Goal: Task Accomplishment & Management: Complete application form

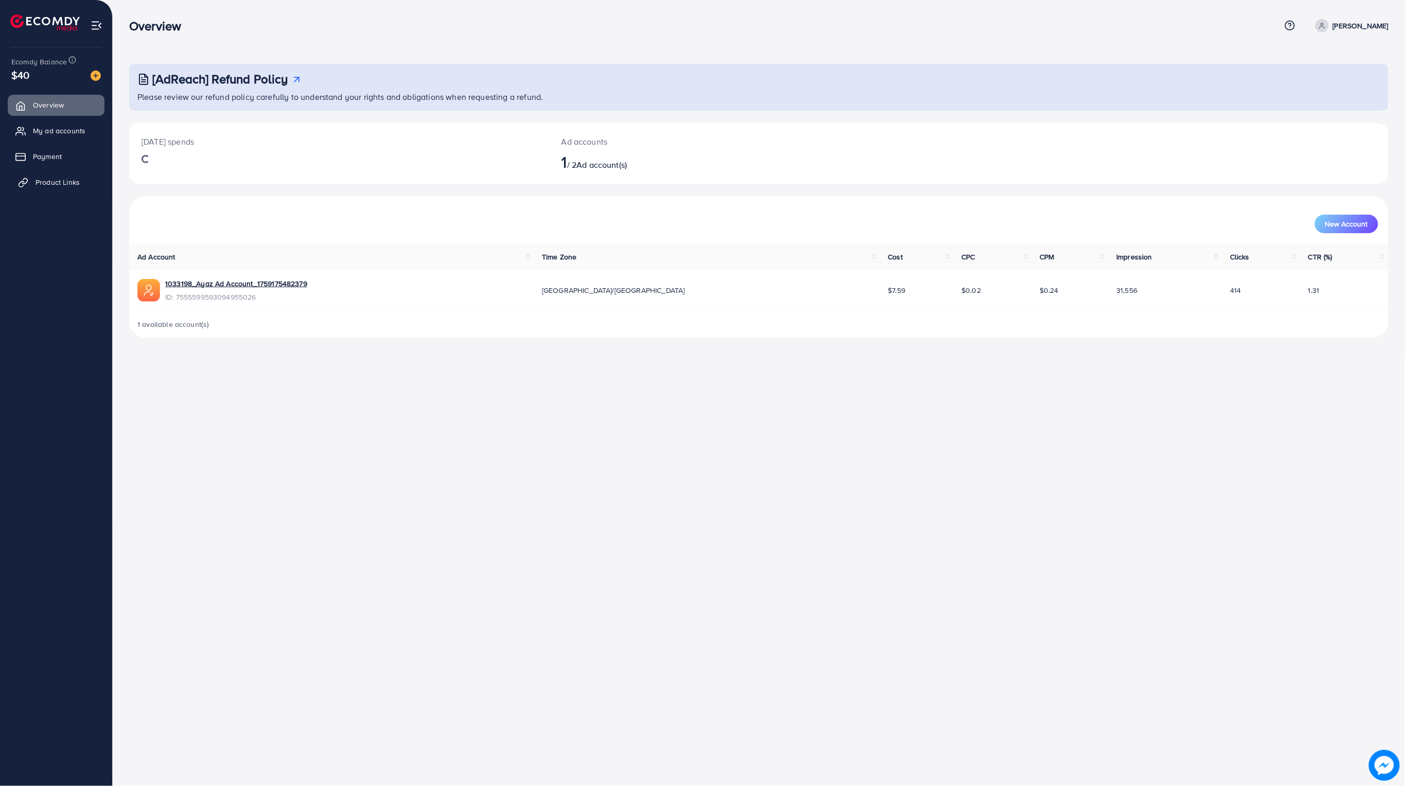
click at [61, 190] on link "Product Links" at bounding box center [56, 182] width 97 height 21
click at [48, 184] on span "Product Links" at bounding box center [58, 182] width 44 height 10
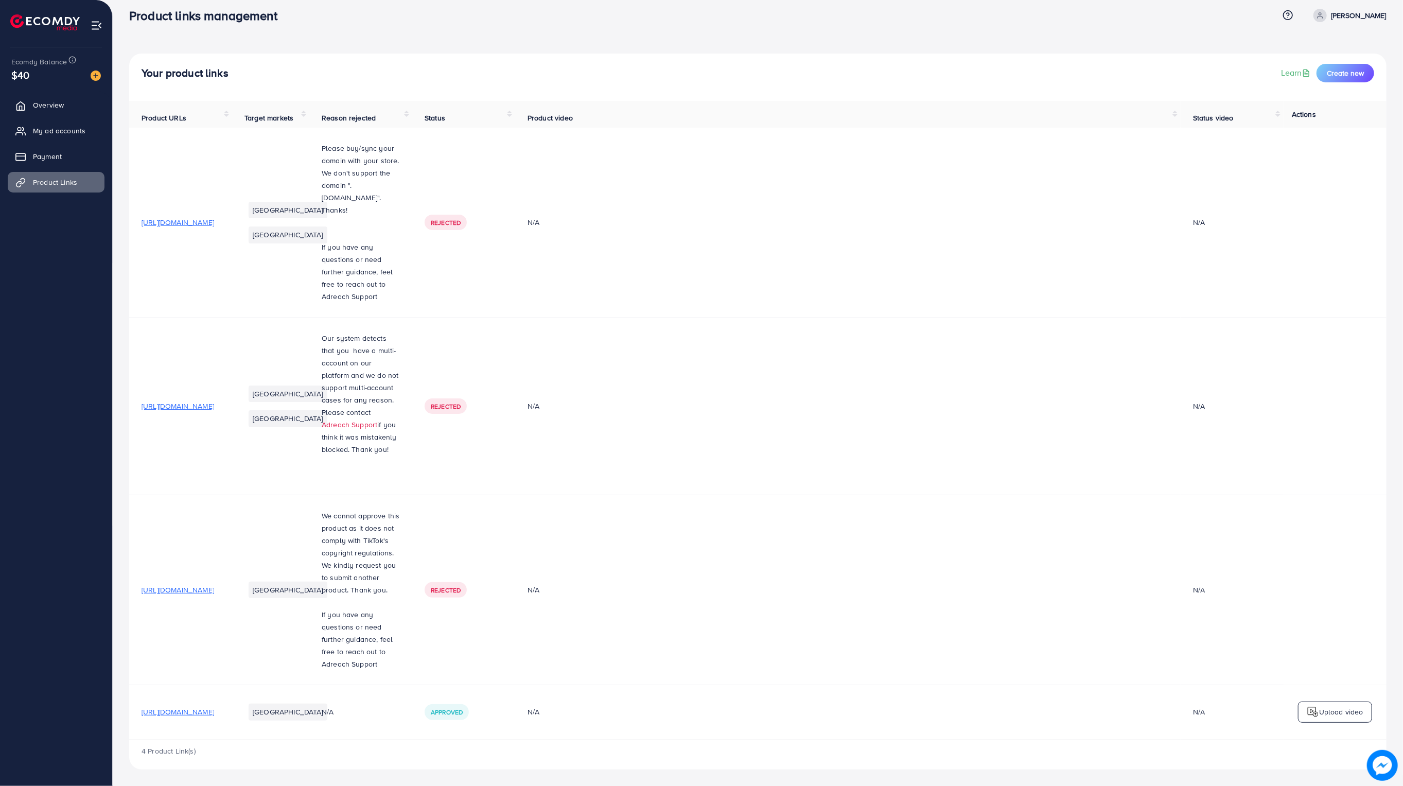
scroll to position [13, 0]
click at [1347, 73] on span "Create new" at bounding box center [1345, 73] width 37 height 10
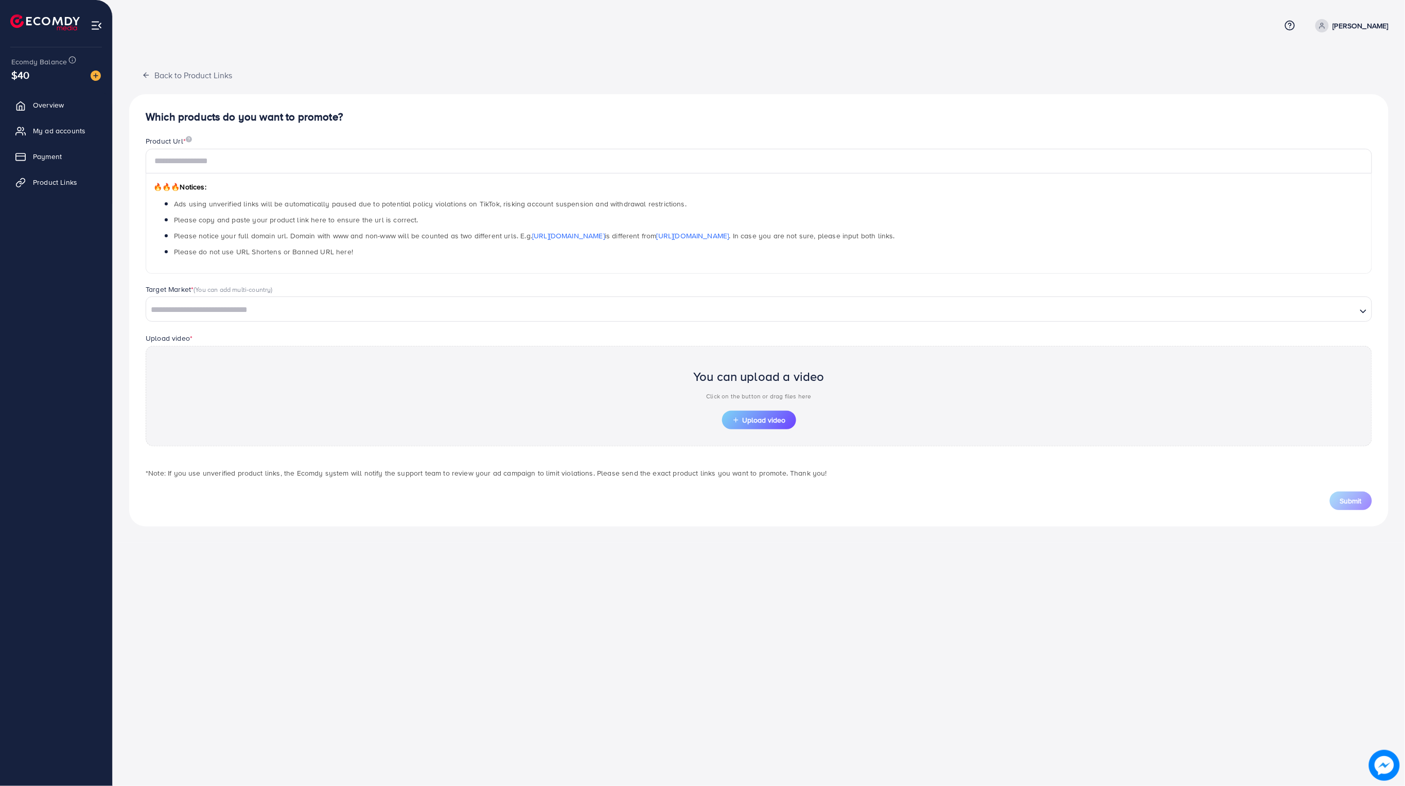
click at [194, 308] on input "Search for option" at bounding box center [751, 310] width 1208 height 16
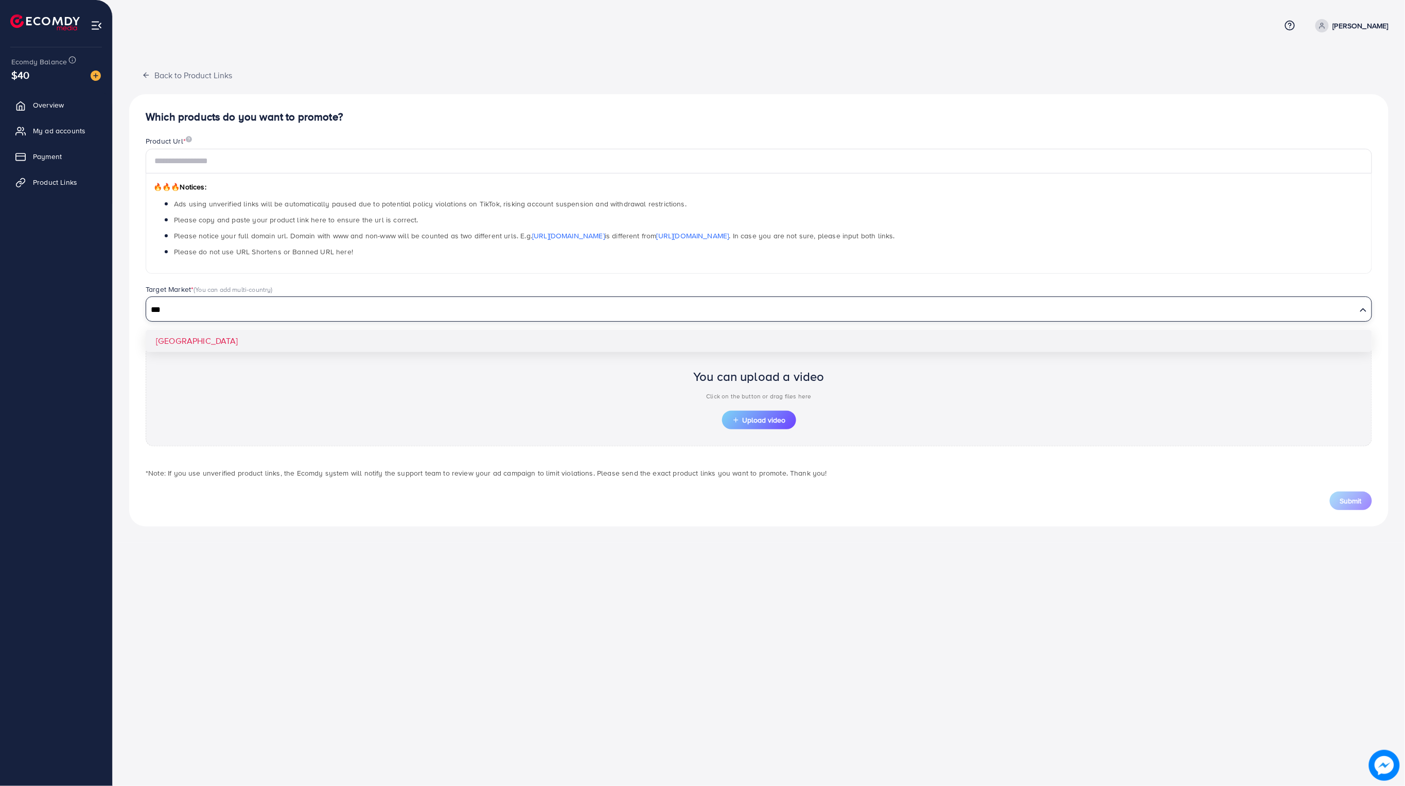
type input "***"
click at [183, 336] on div "Which products do you want to promote? Product Url * 🔥🔥🔥 Notices: Ads using unv…" at bounding box center [758, 310] width 1259 height 432
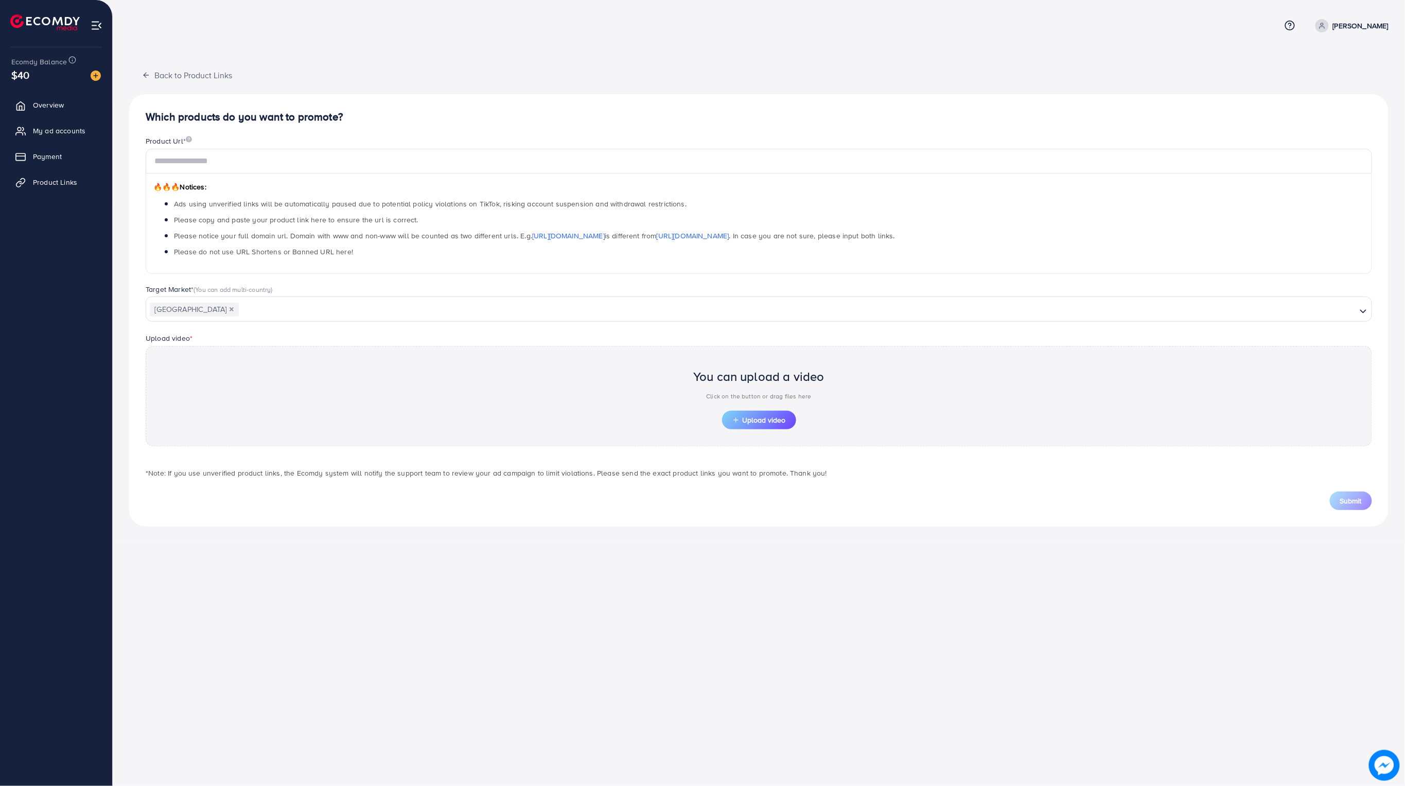
click at [225, 147] on div "Product Url *" at bounding box center [759, 142] width 1226 height 13
click at [218, 161] on input "text" at bounding box center [759, 161] width 1226 height 25
paste input "**********"
type input "**********"
drag, startPoint x: 501, startPoint y: 634, endPoint x: 543, endPoint y: 610, distance: 48.6
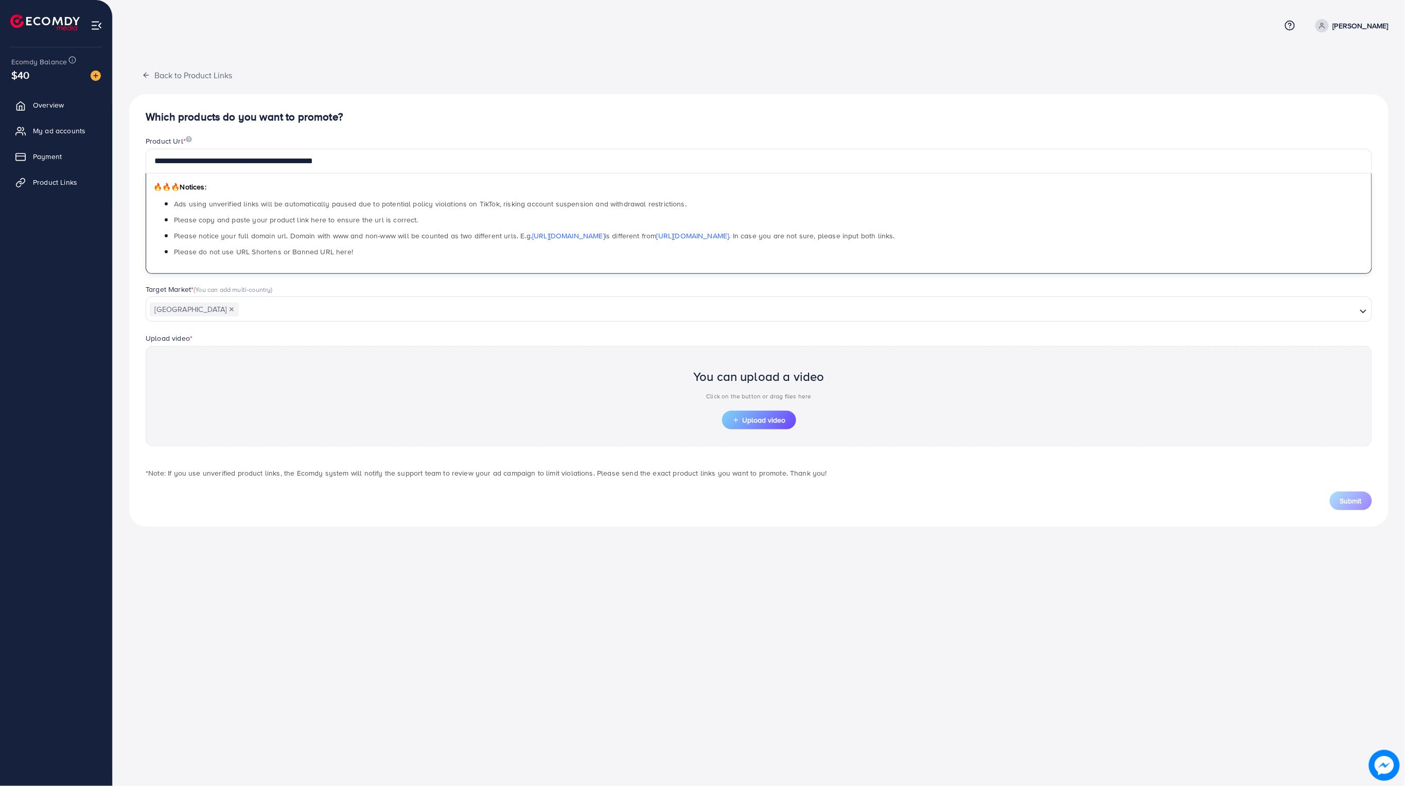
click at [502, 634] on div "**********" at bounding box center [702, 393] width 1405 height 786
click at [766, 408] on div "You can upload a video Click on the button or drag files here" at bounding box center [758, 387] width 131 height 48
click at [762, 420] on span "Upload video" at bounding box center [759, 419] width 54 height 7
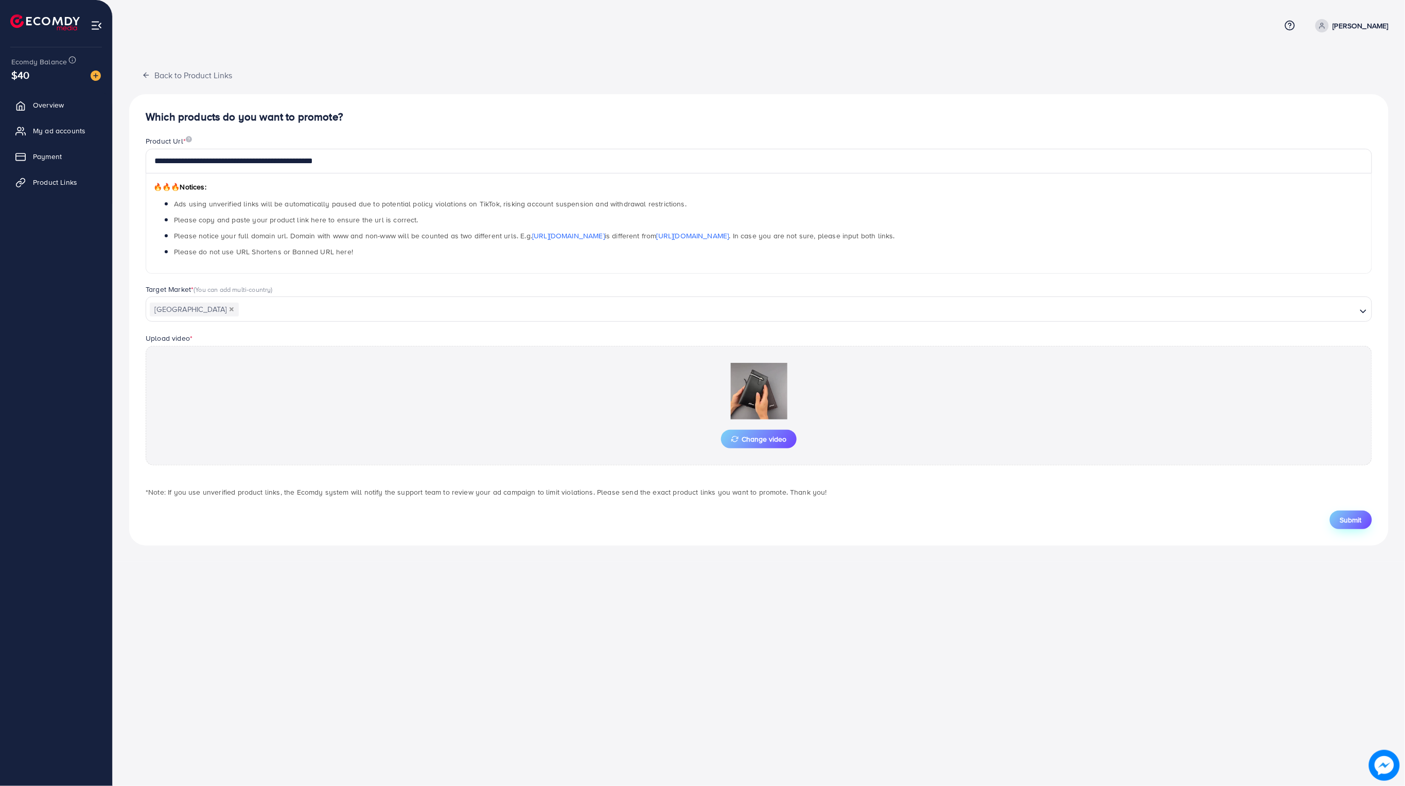
click at [1365, 529] on div "Submit" at bounding box center [759, 520] width 1226 height 19
click at [1360, 521] on span "Submit" at bounding box center [1351, 520] width 22 height 10
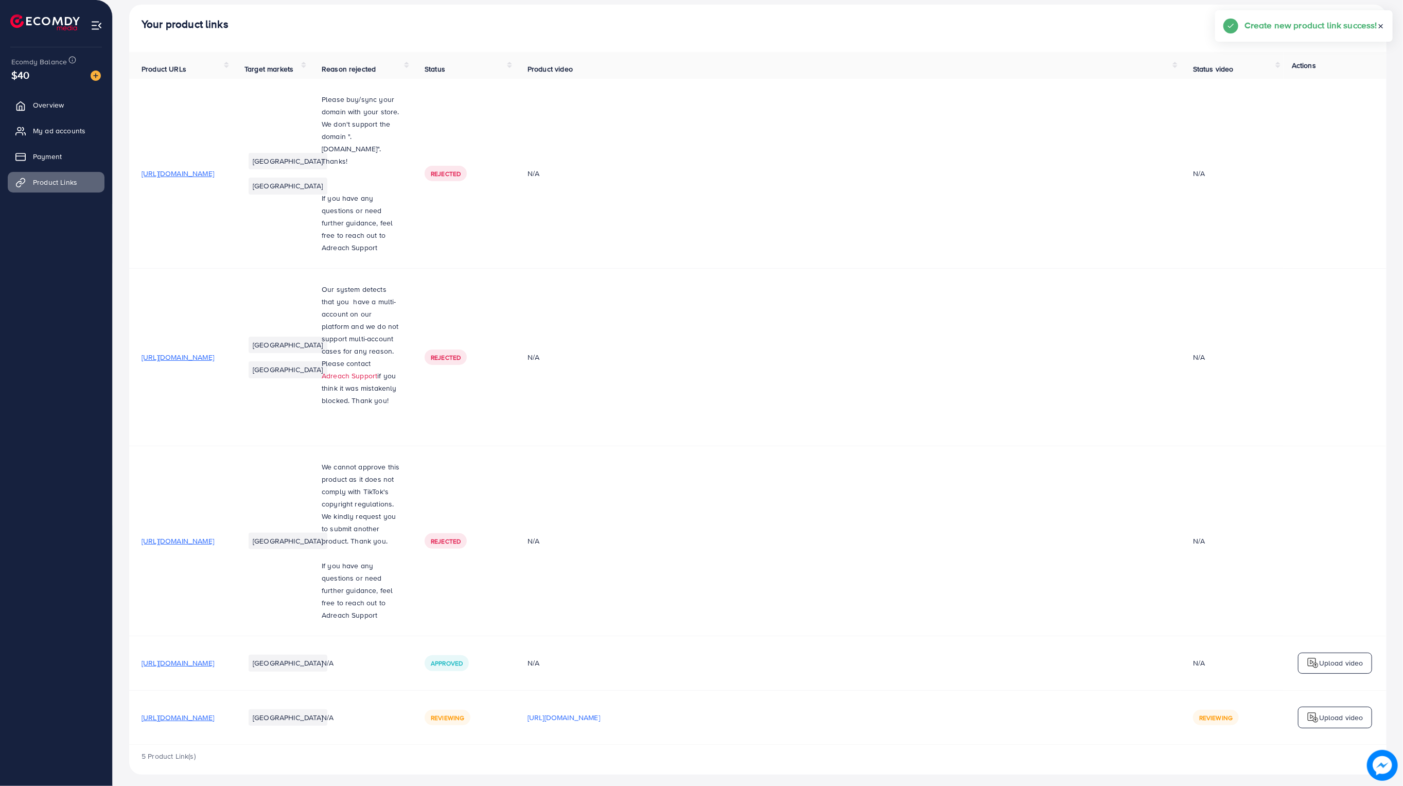
scroll to position [67, 0]
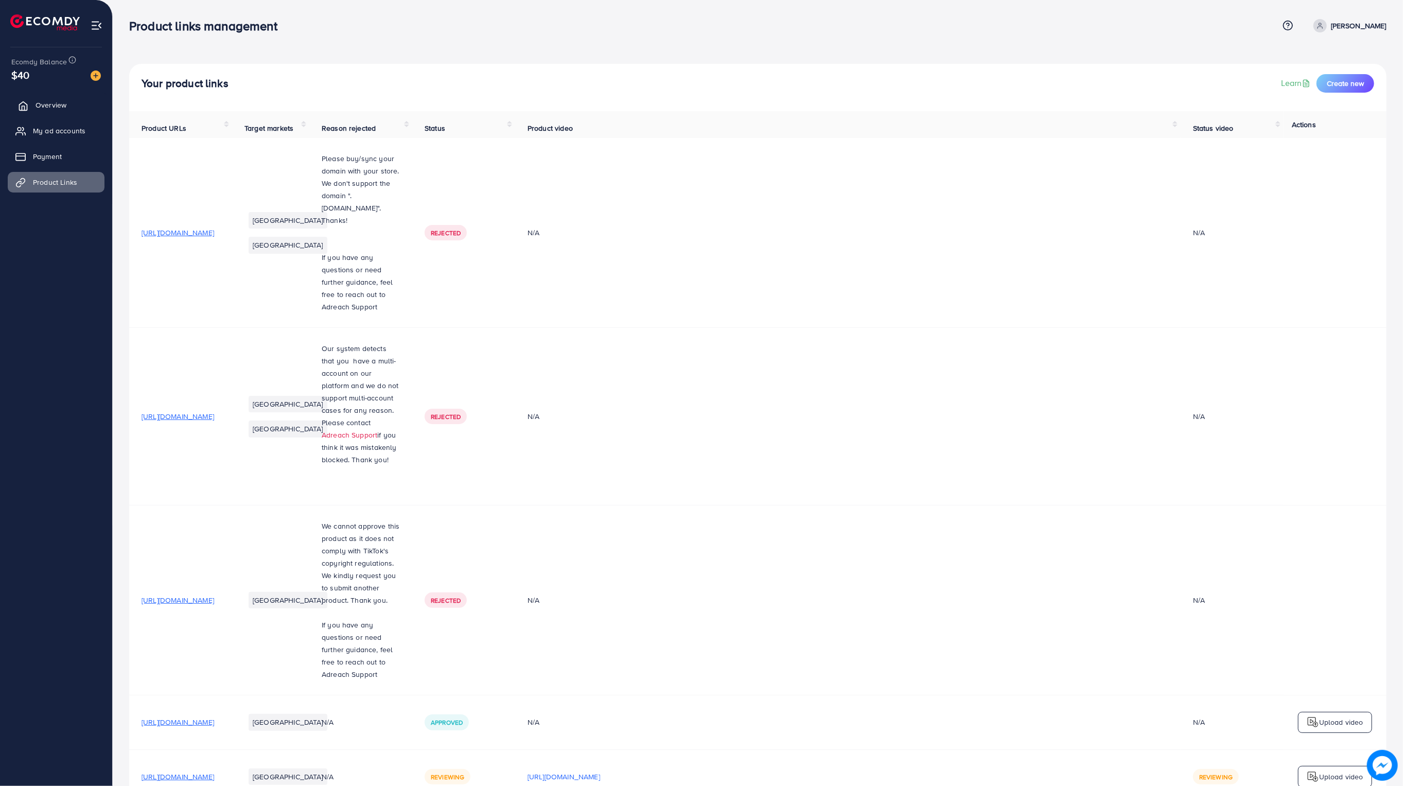
click at [36, 106] on span "Overview" at bounding box center [51, 105] width 31 height 10
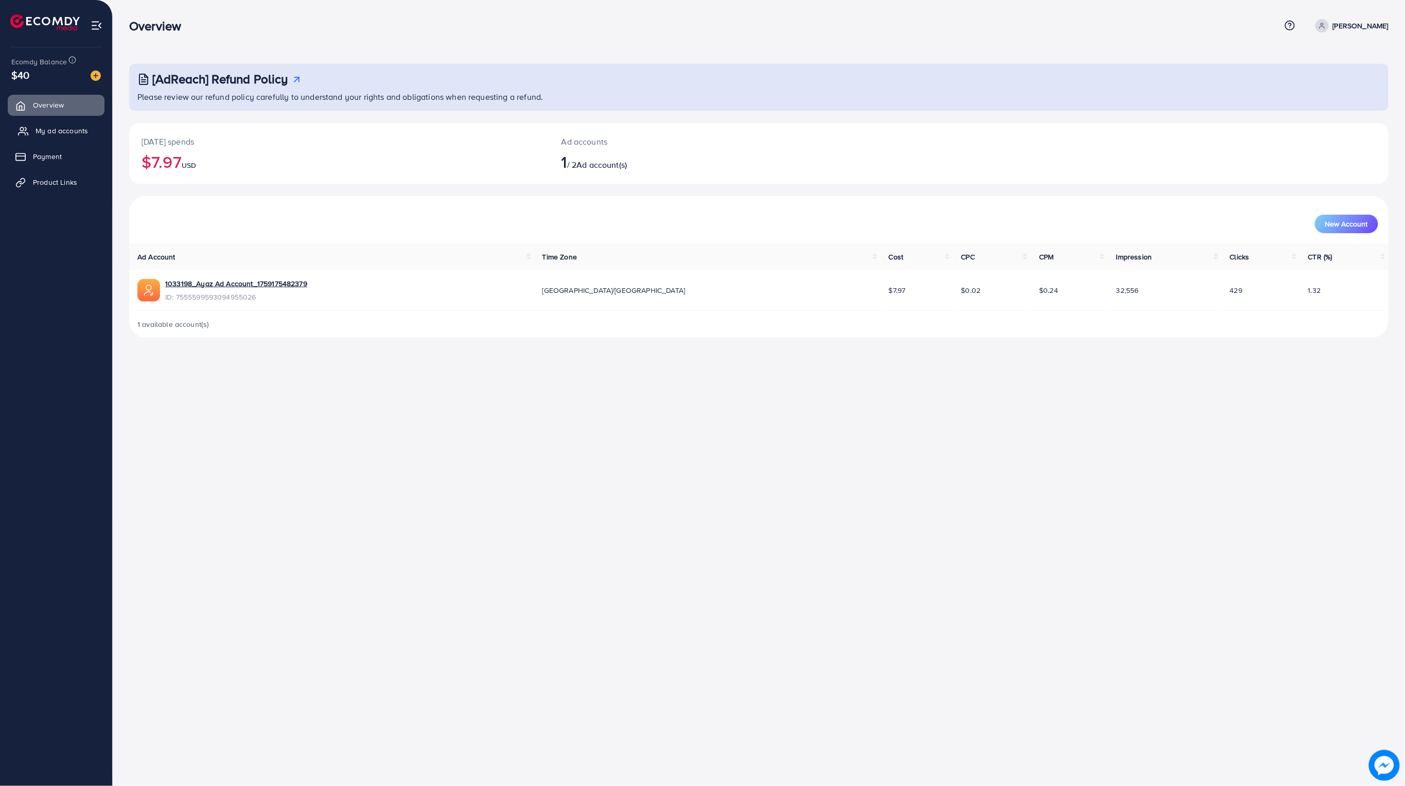
click at [51, 136] on link "My ad accounts" at bounding box center [56, 130] width 97 height 21
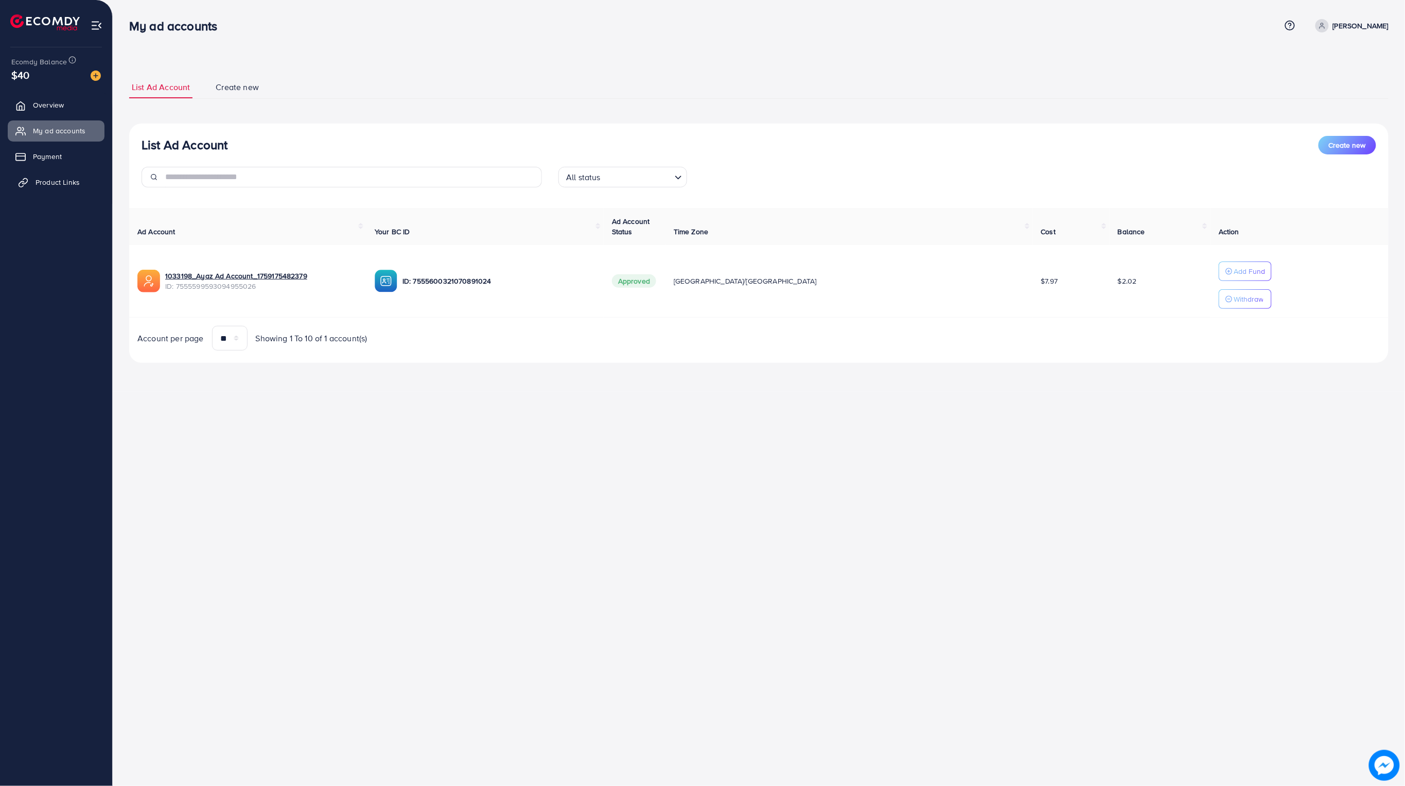
click at [43, 177] on span "Product Links" at bounding box center [58, 182] width 44 height 10
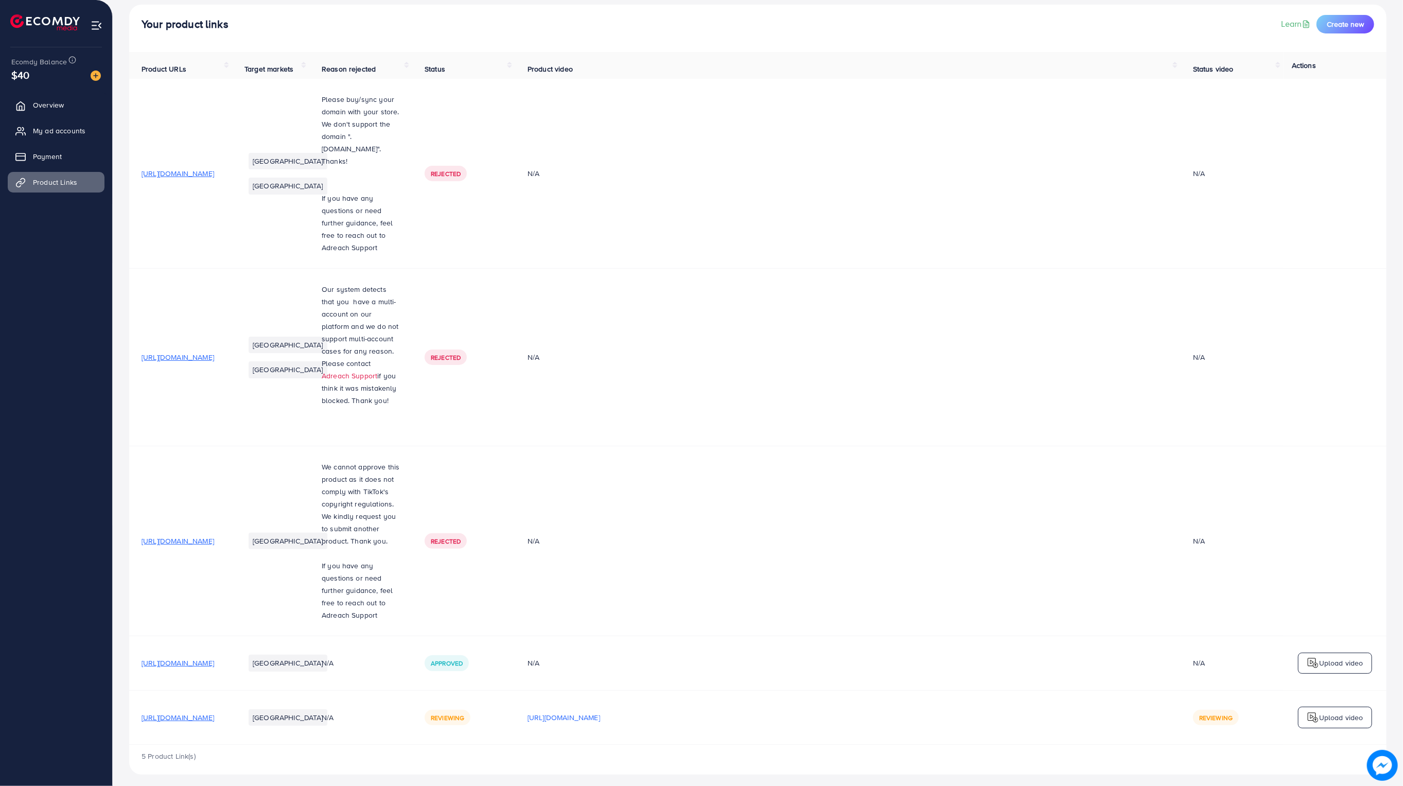
scroll to position [67, 0]
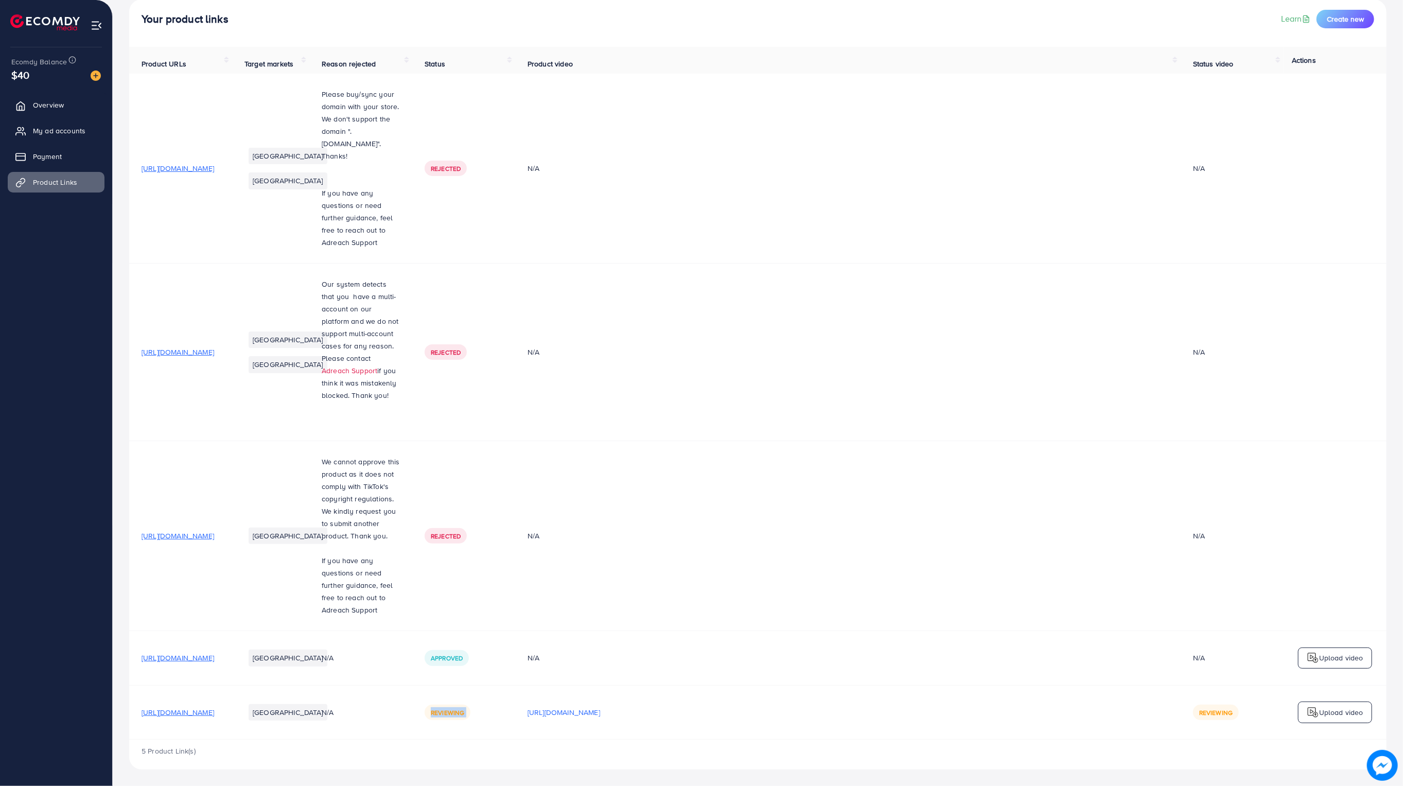
drag, startPoint x: 500, startPoint y: 712, endPoint x: 595, endPoint y: 719, distance: 96.0
click at [594, 719] on tr "https://jstrader.shop/products/imported-long-wallet Pakistan N/A Reviewing http…" at bounding box center [757, 712] width 1257 height 54
click at [1222, 709] on span "Reviewing" at bounding box center [1215, 712] width 33 height 9
click at [1221, 710] on span "Reviewing" at bounding box center [1215, 712] width 33 height 9
click at [1215, 712] on span "Reviewing" at bounding box center [1215, 712] width 33 height 9
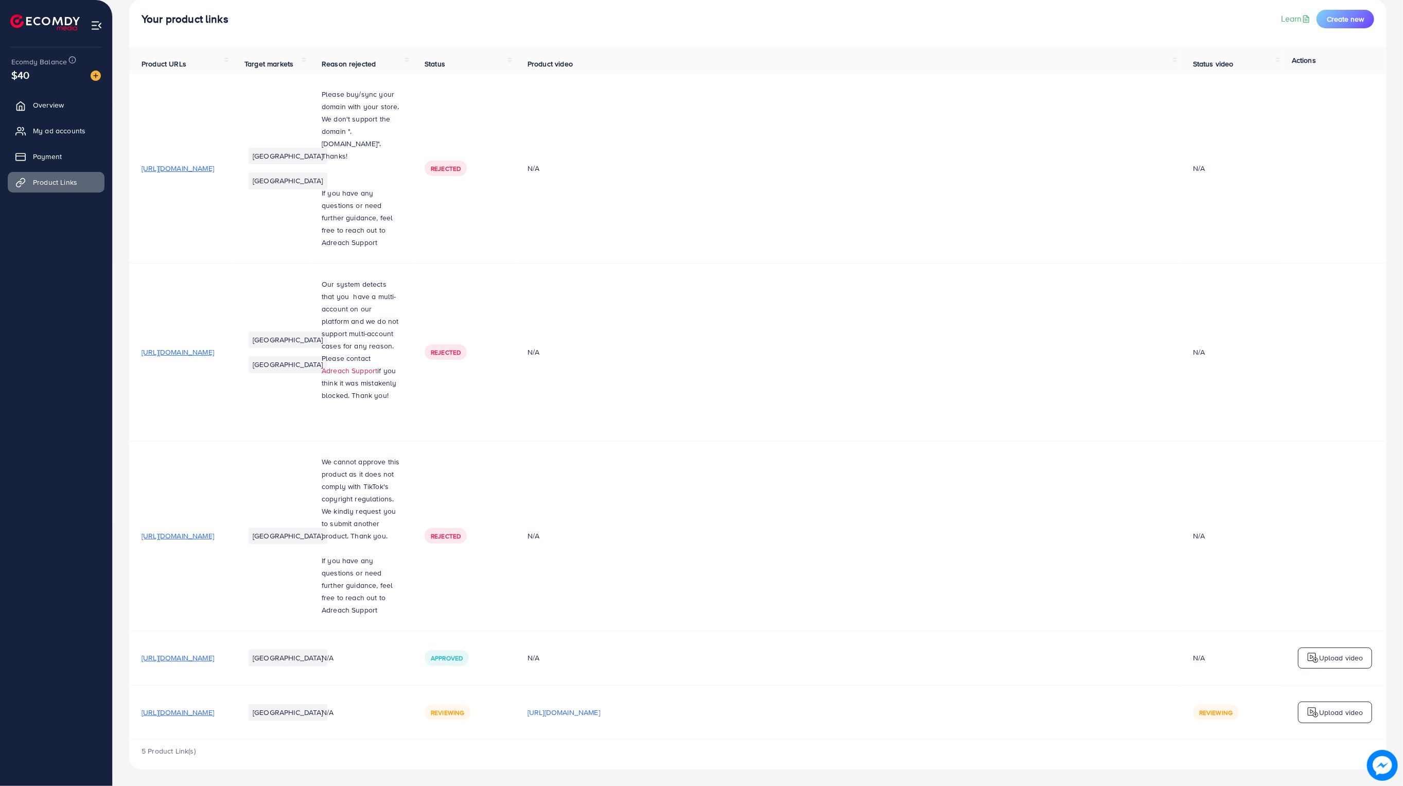
click at [648, 671] on td "N/A" at bounding box center [847, 658] width 665 height 54
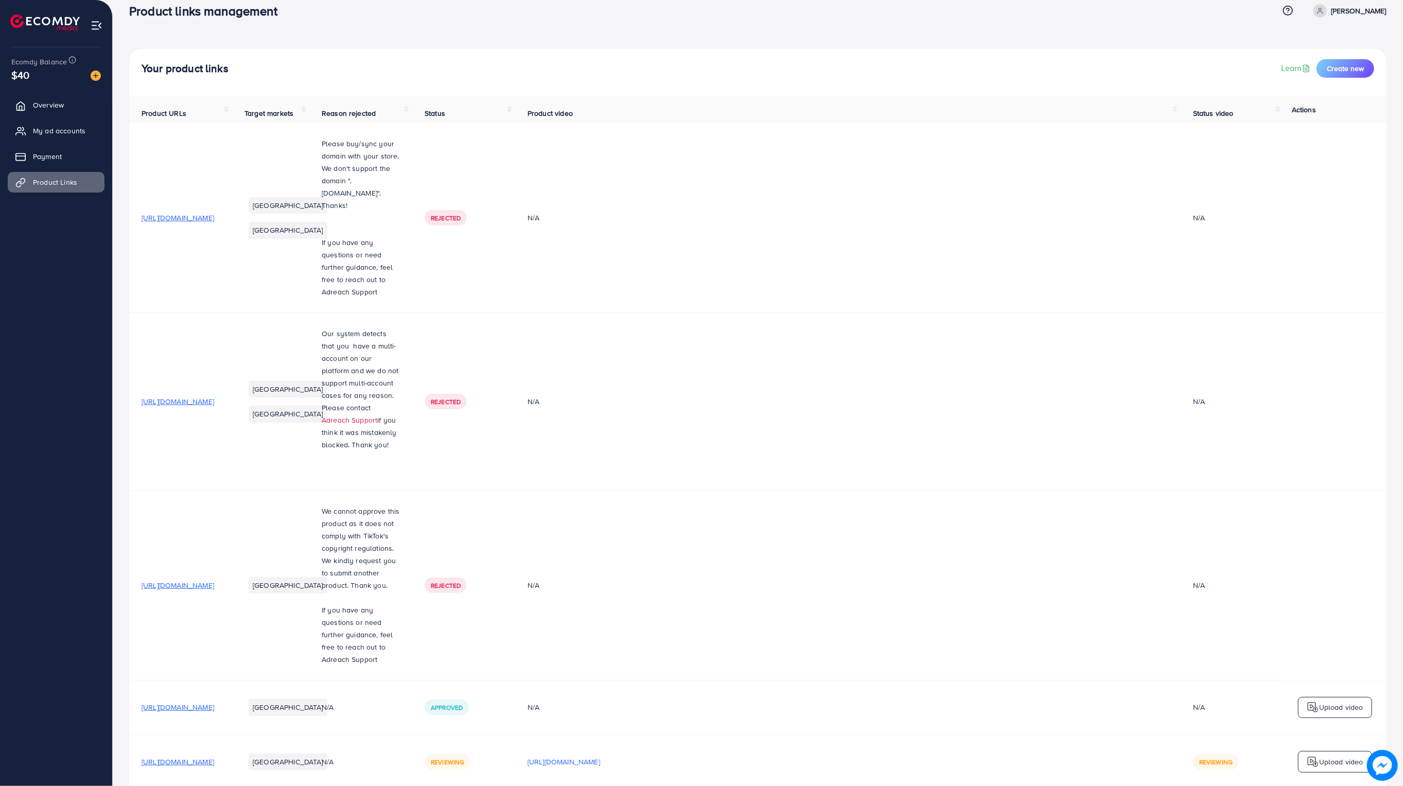
scroll to position [0, 0]
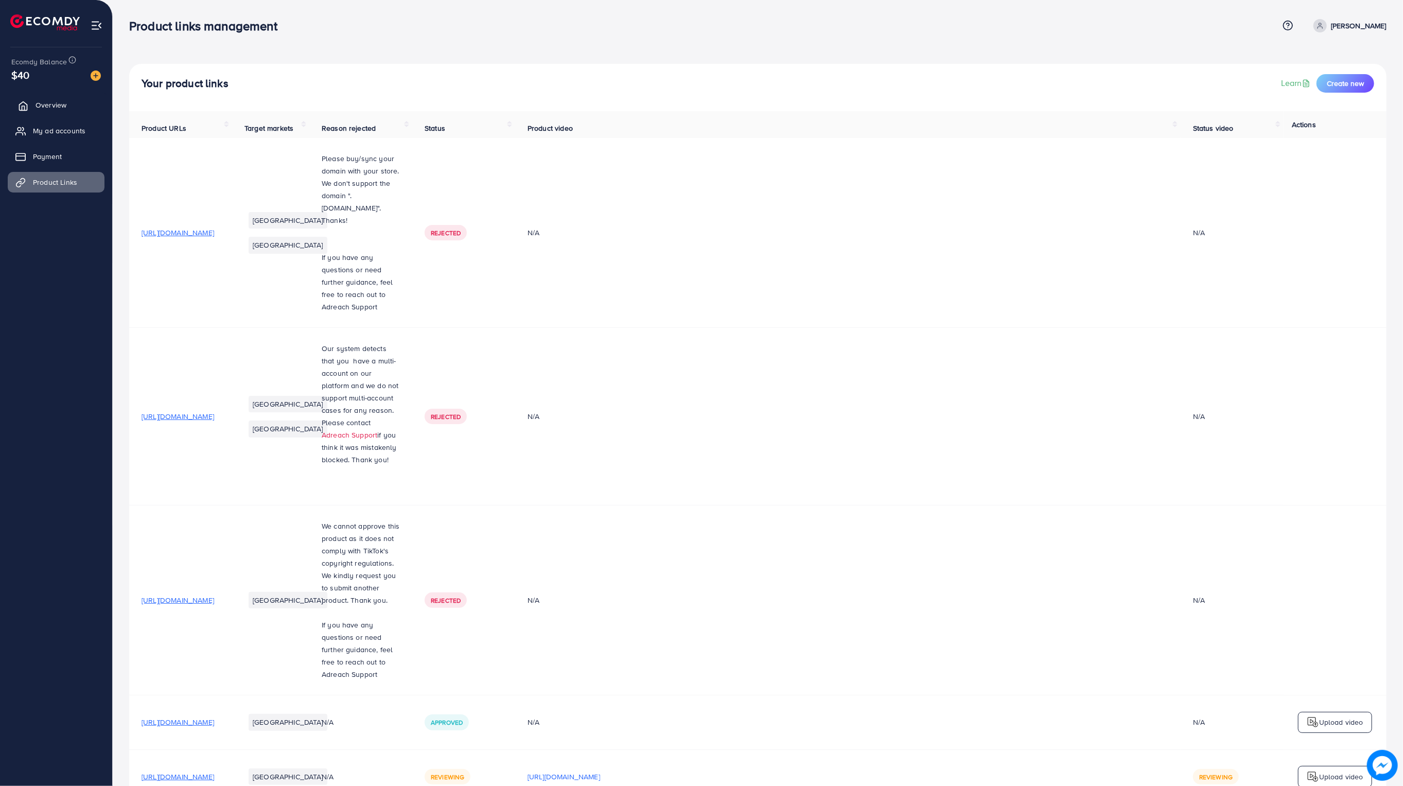
click at [29, 101] on link "Overview" at bounding box center [56, 105] width 97 height 21
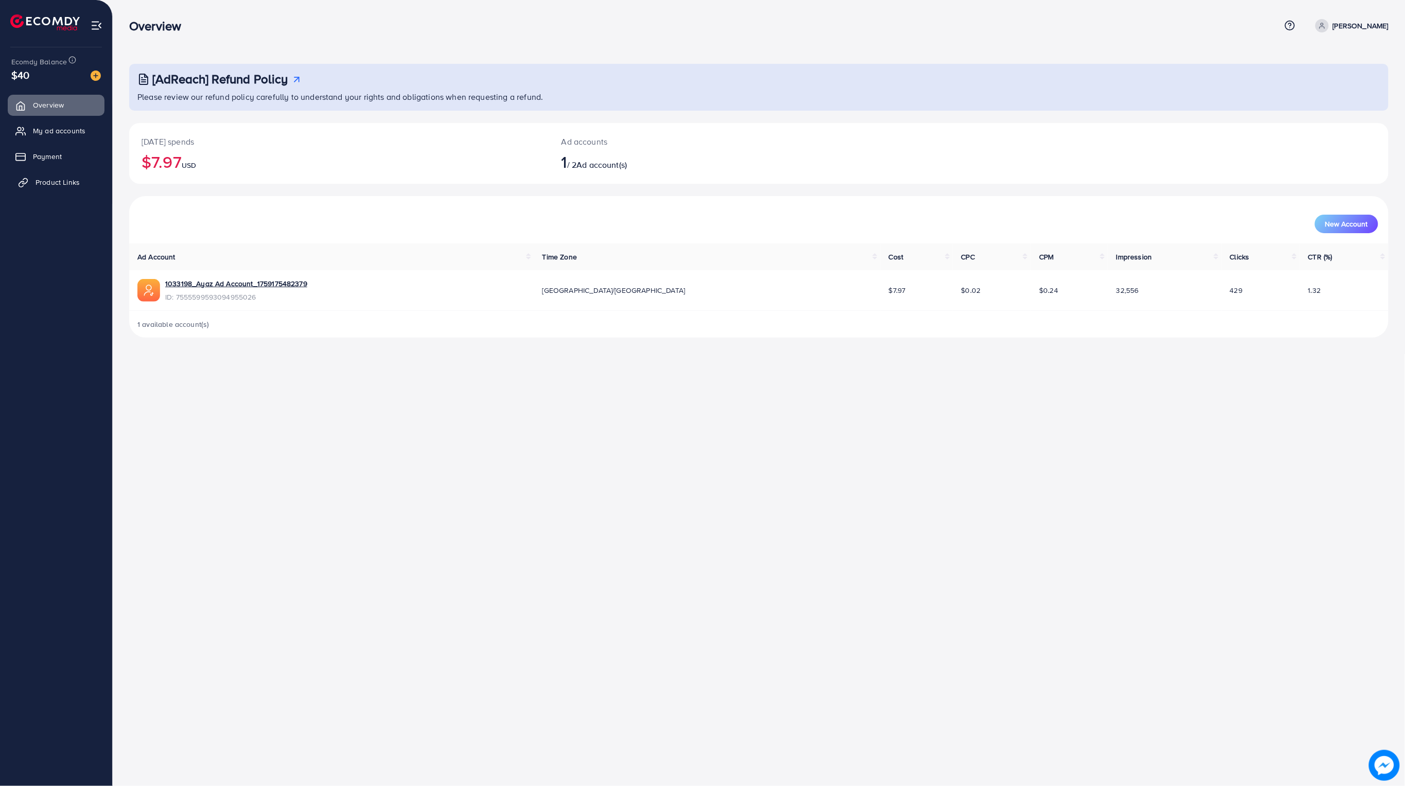
click at [40, 188] on link "Product Links" at bounding box center [56, 182] width 97 height 21
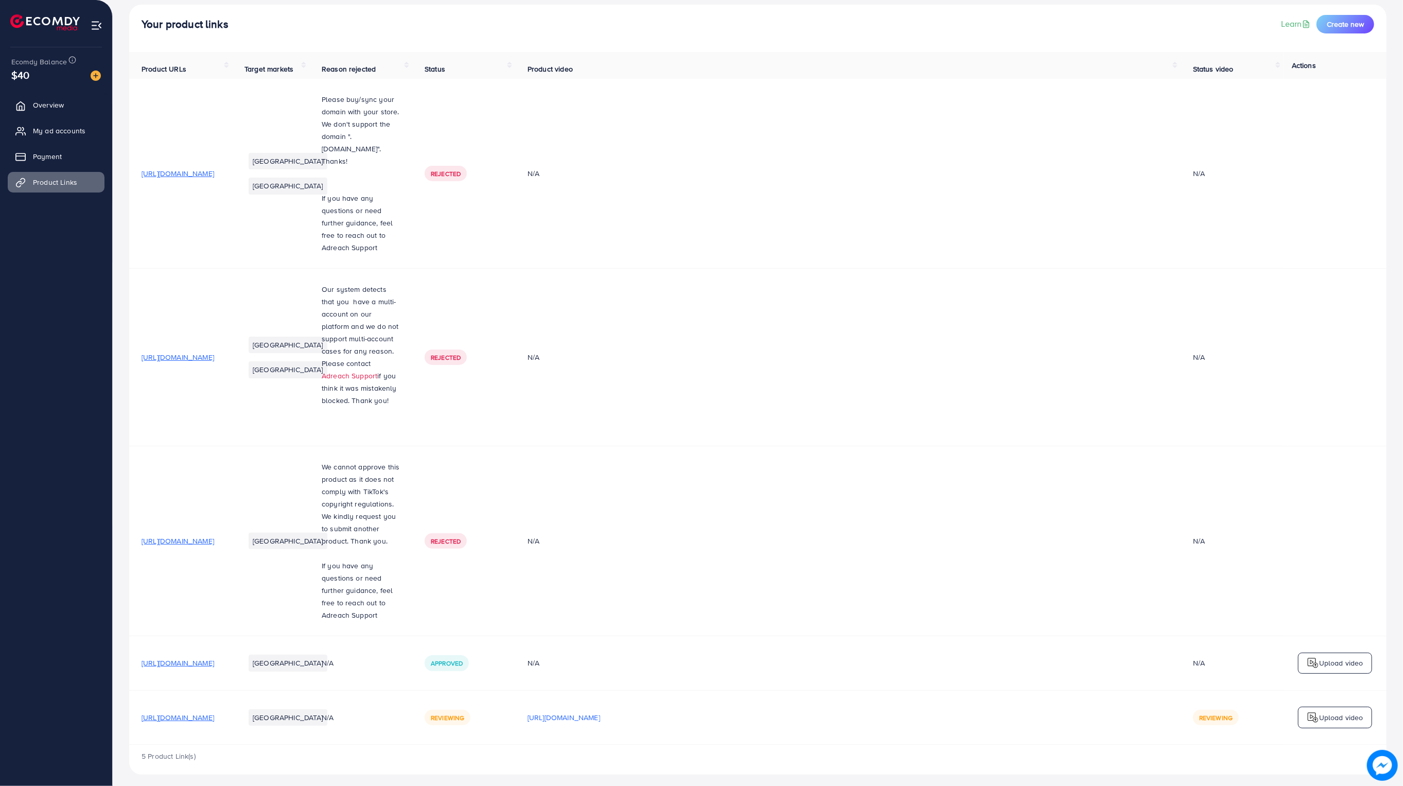
scroll to position [67, 0]
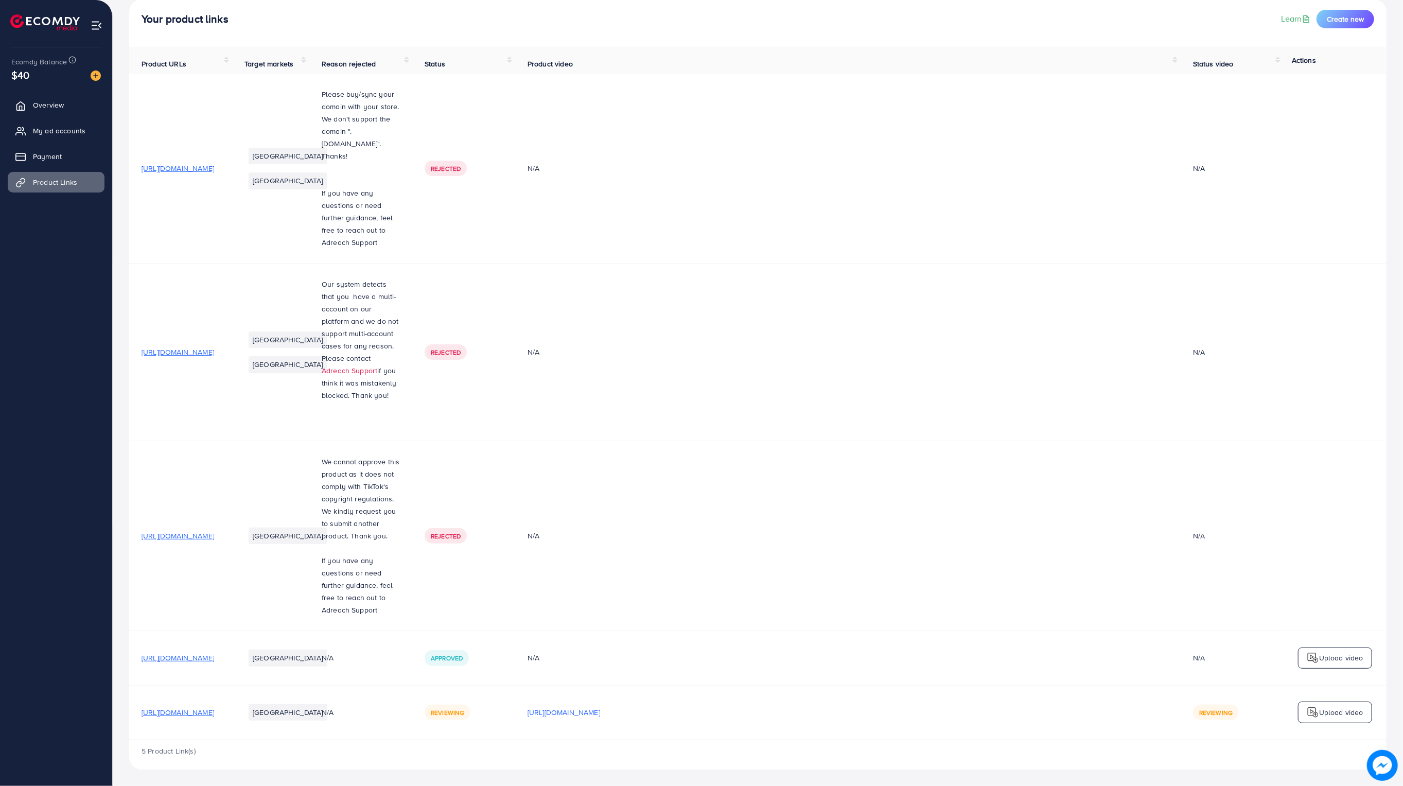
click at [44, 117] on ul "Overview My ad accounts Payment Product Links" at bounding box center [56, 147] width 112 height 113
click at [44, 112] on link "Overview" at bounding box center [56, 105] width 97 height 21
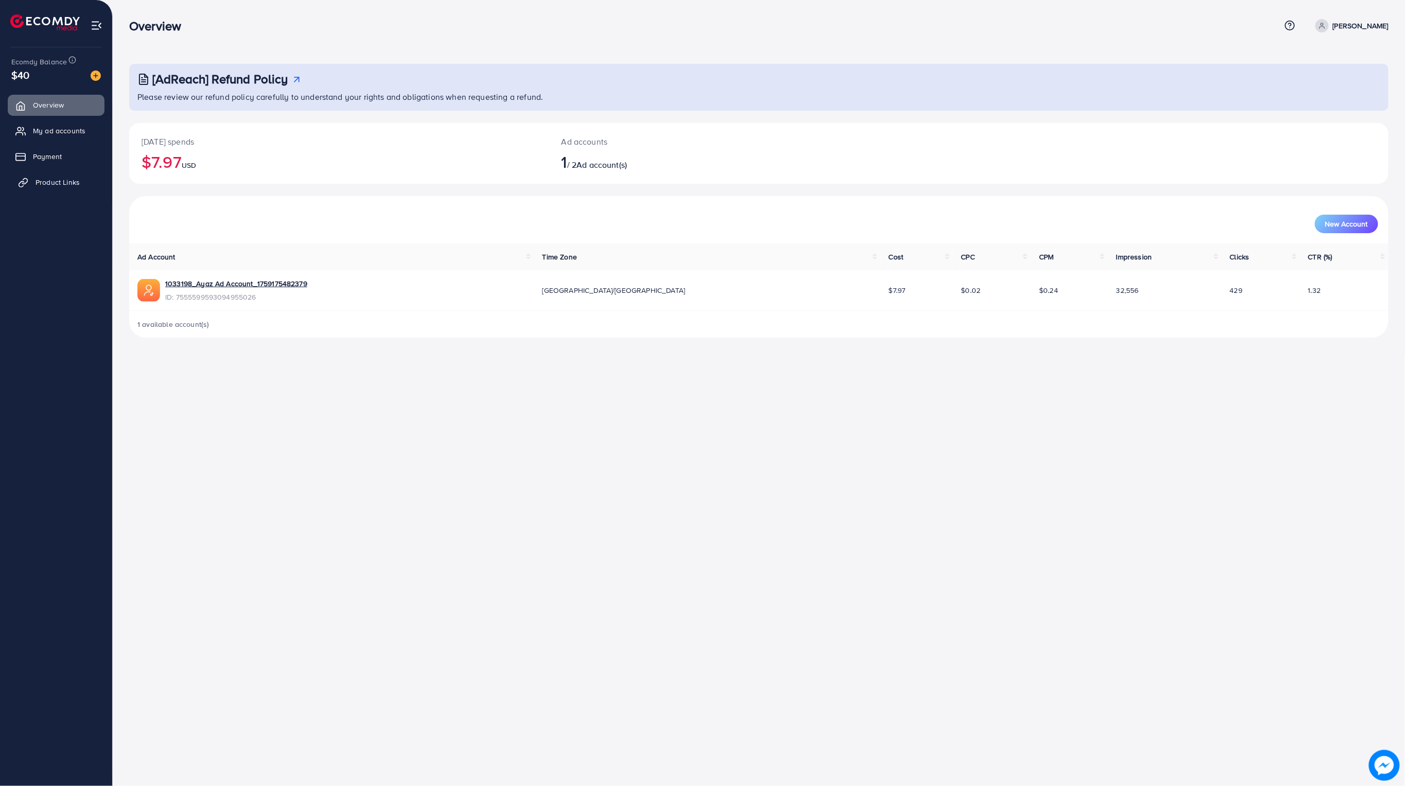
click at [50, 177] on span "Product Links" at bounding box center [58, 182] width 44 height 10
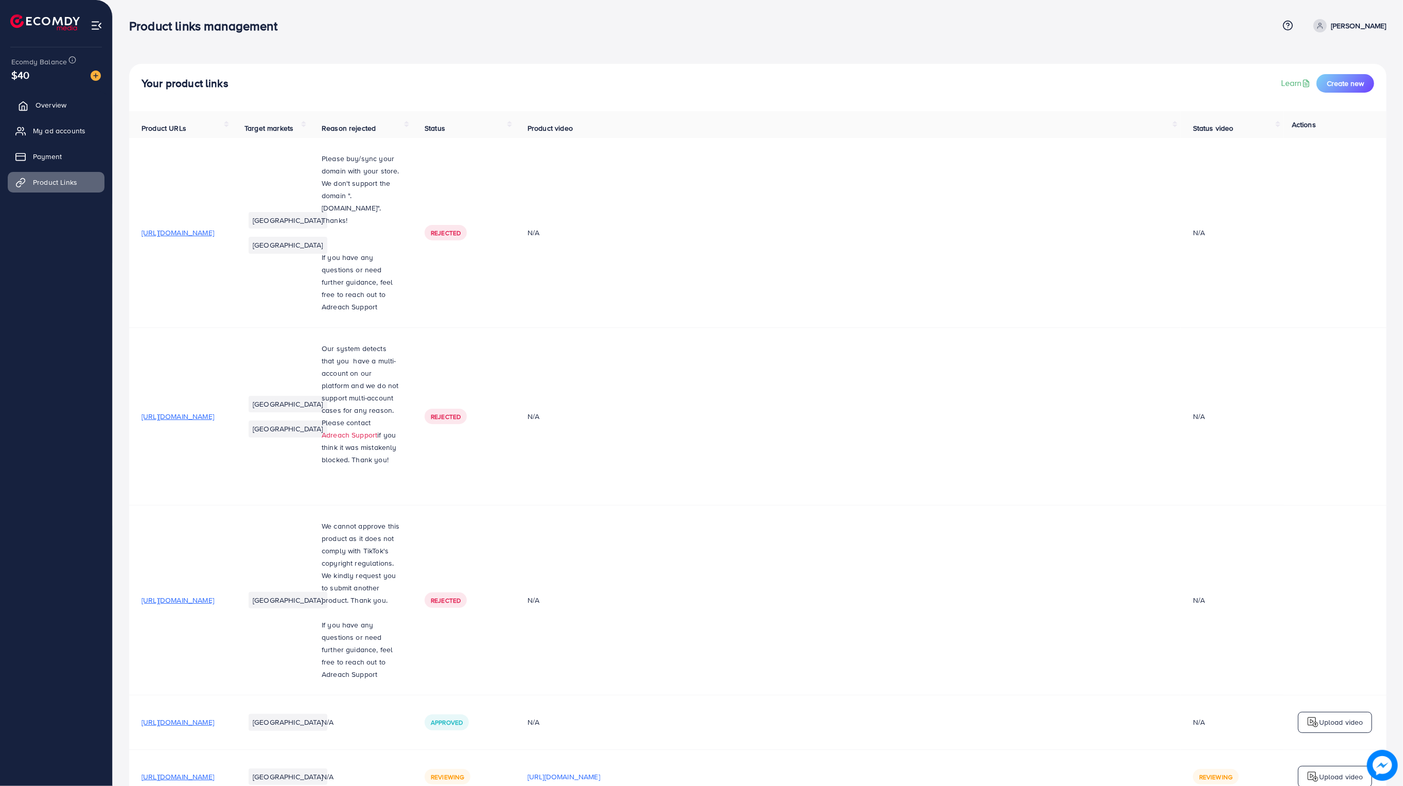
click at [43, 111] on link "Overview" at bounding box center [56, 105] width 97 height 21
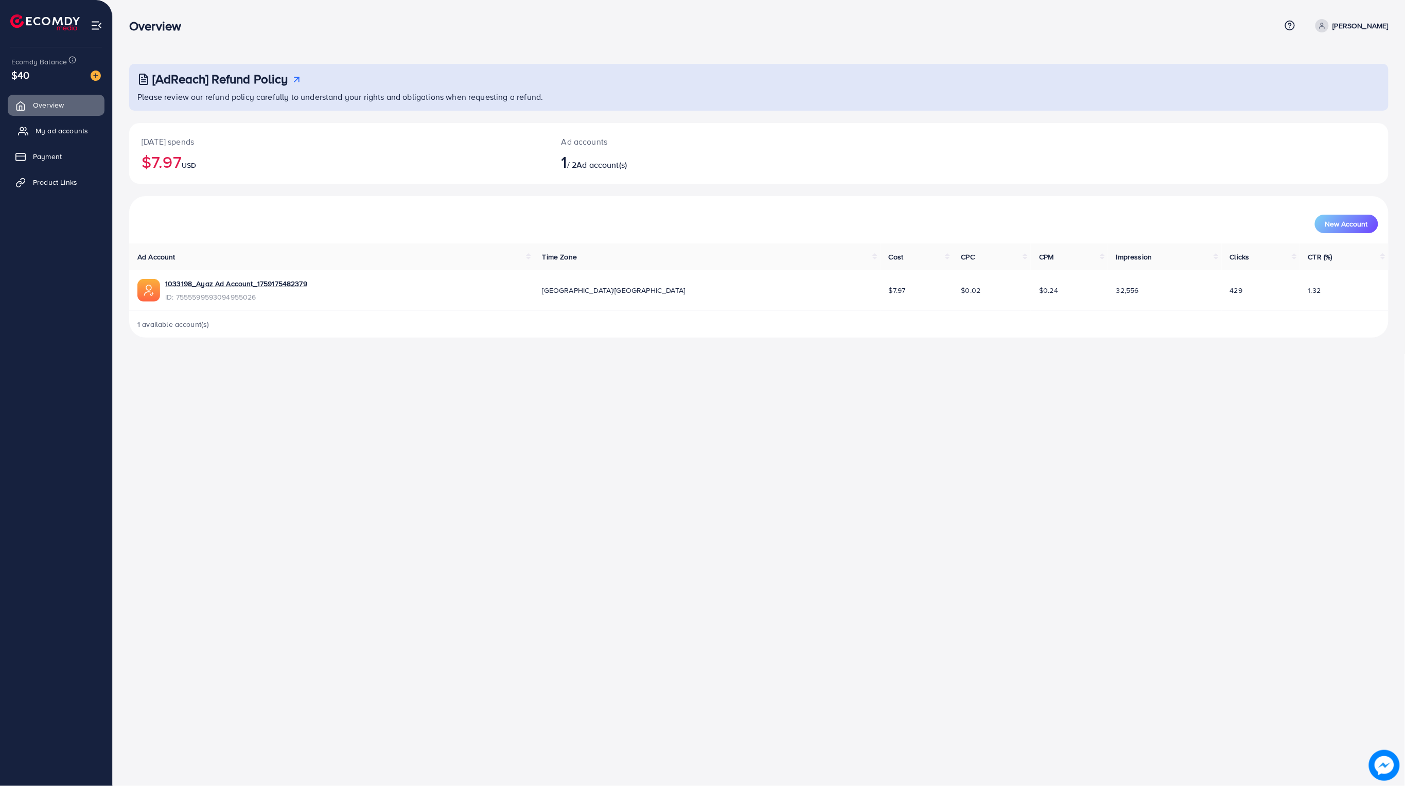
click at [60, 134] on span "My ad accounts" at bounding box center [62, 131] width 52 height 10
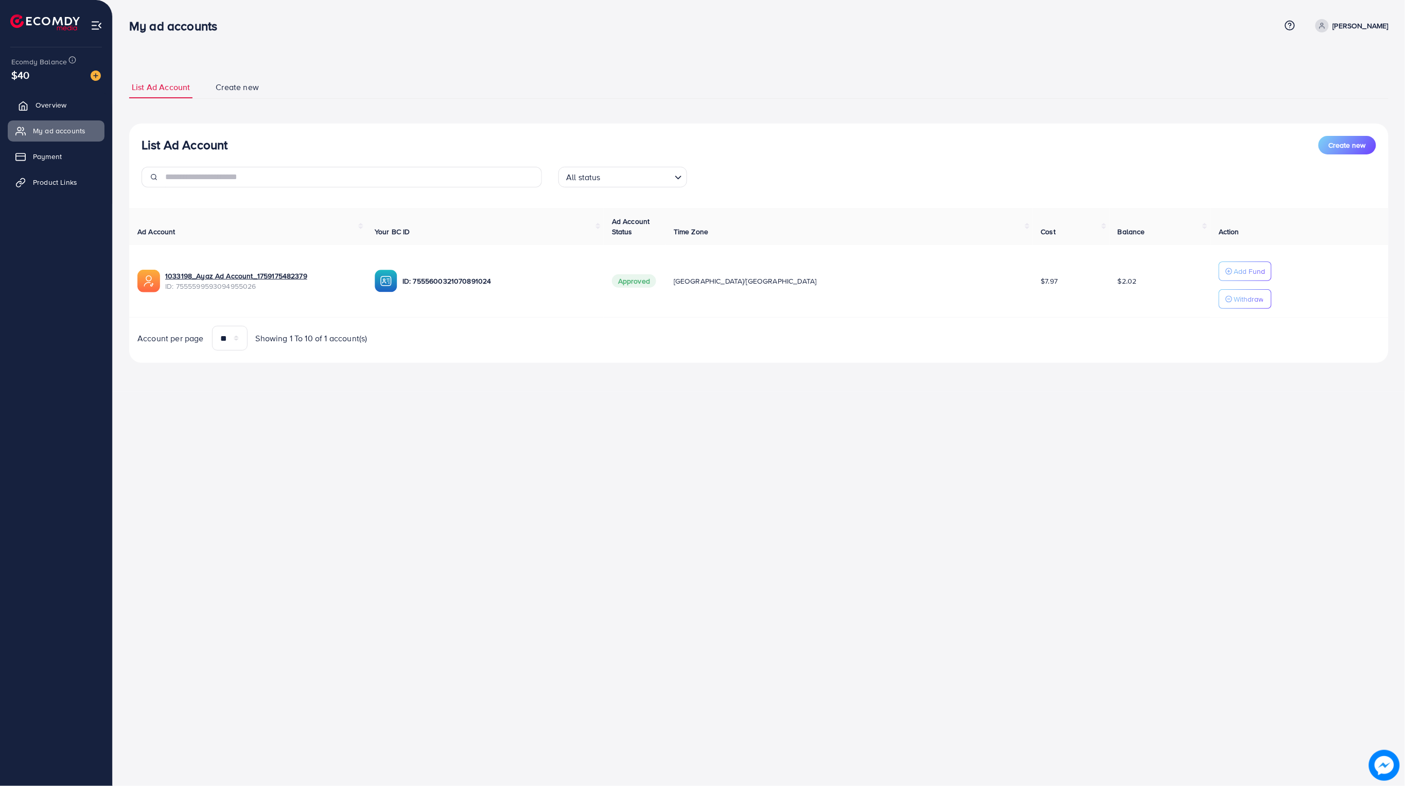
click at [59, 110] on span "Overview" at bounding box center [51, 105] width 31 height 10
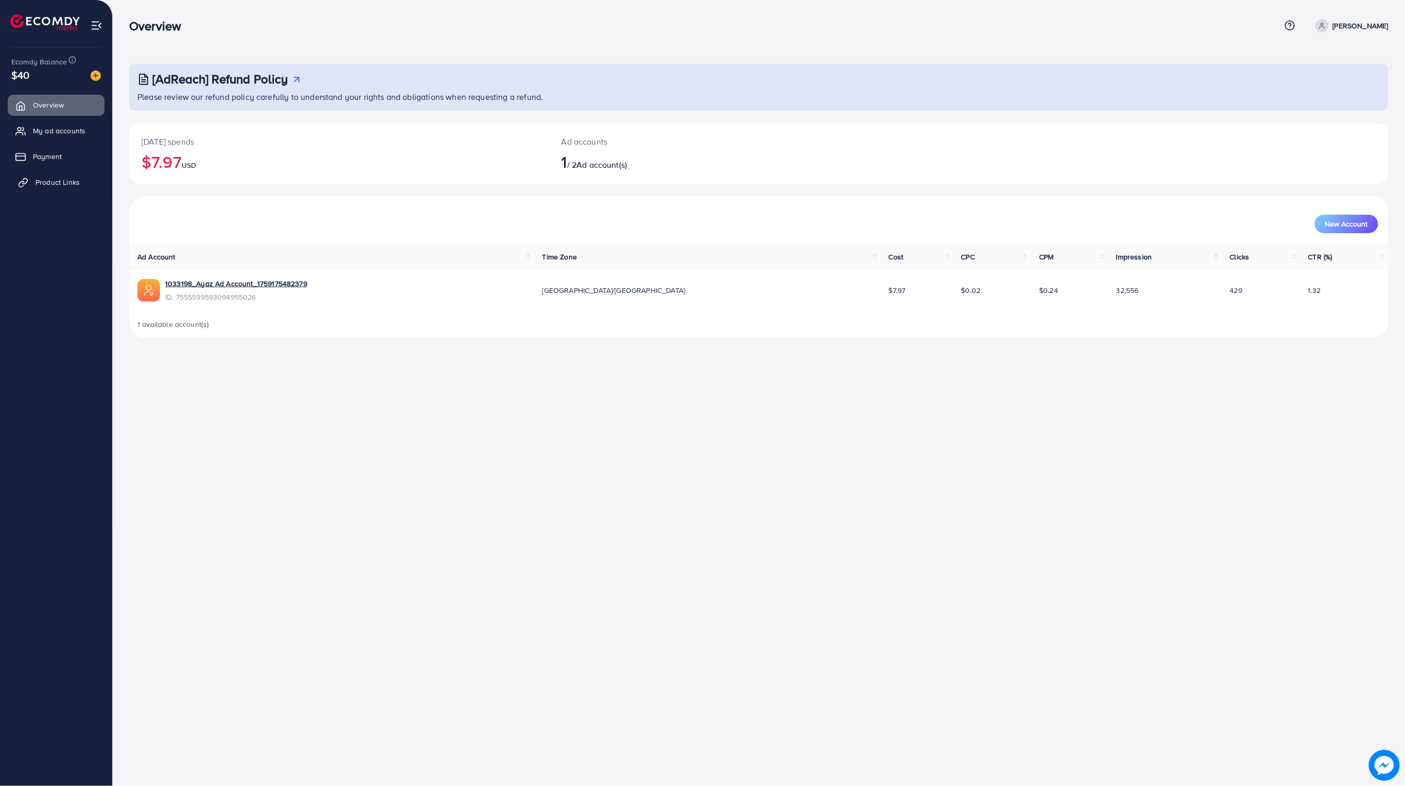
click at [54, 178] on span "Product Links" at bounding box center [58, 182] width 44 height 10
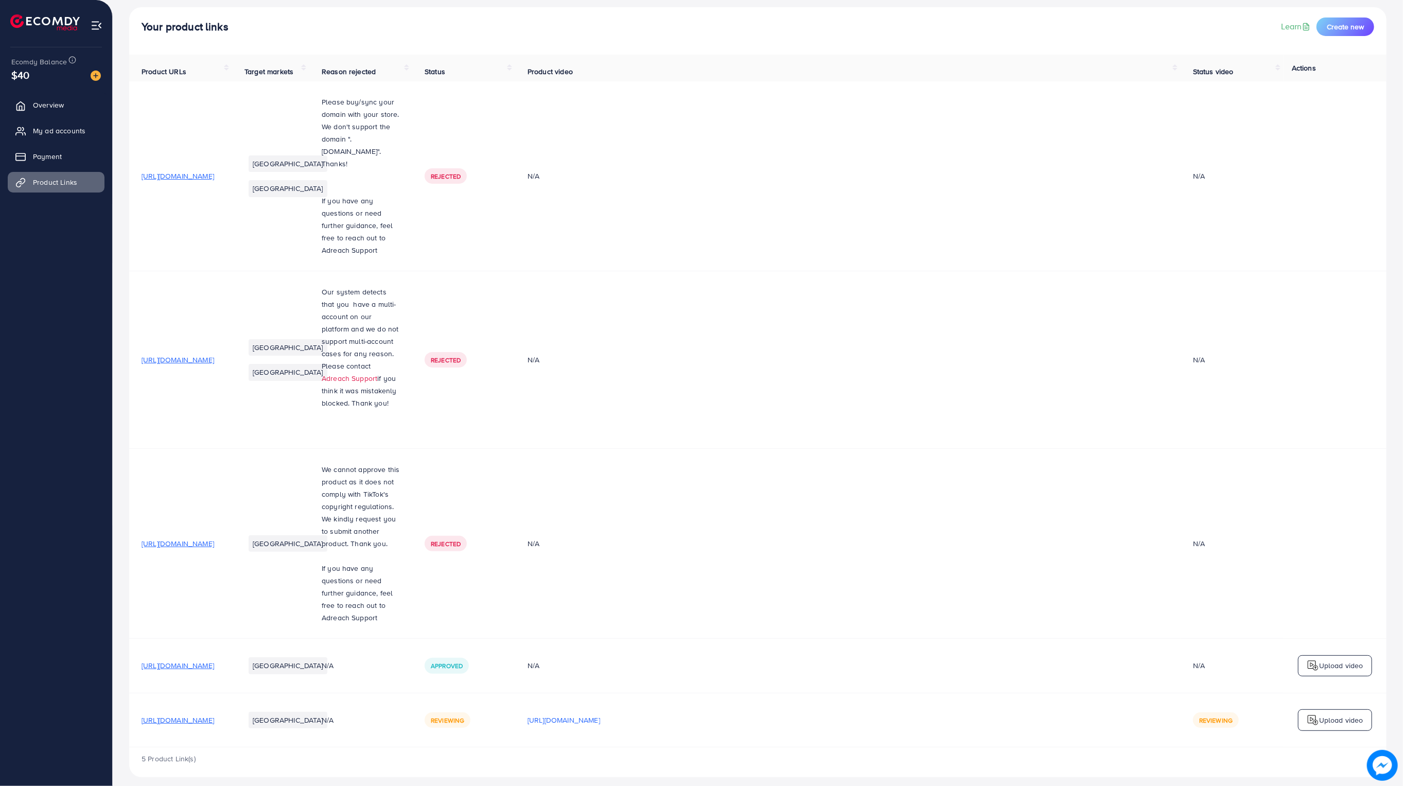
scroll to position [67, 0]
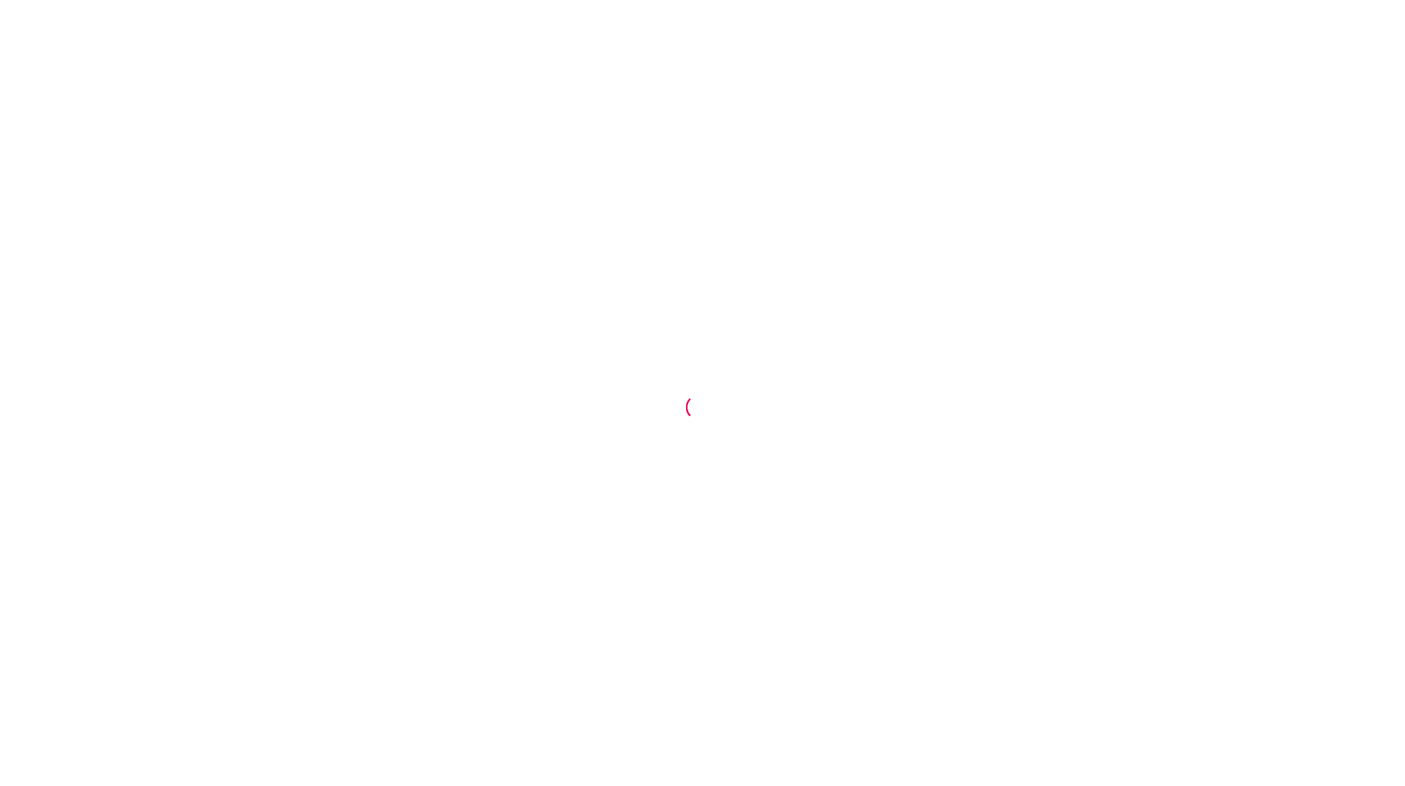
click at [1040, 162] on div at bounding box center [702, 393] width 1405 height 786
